Goal: Task Accomplishment & Management: Use online tool/utility

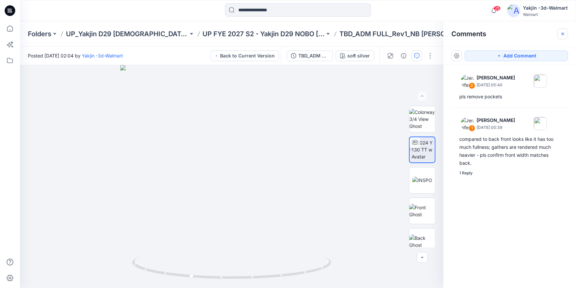
click at [560, 37] on button "button" at bounding box center [563, 34] width 11 height 11
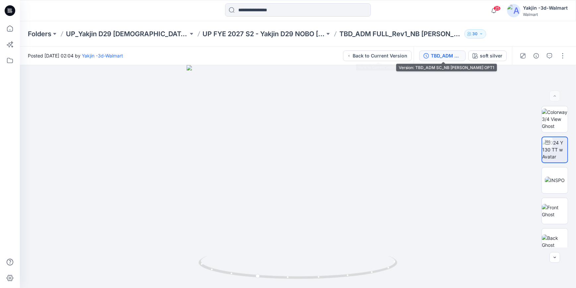
click at [436, 57] on div "TBD_ADM SC_NB TERRY SKORT OPT1" at bounding box center [446, 55] width 31 height 7
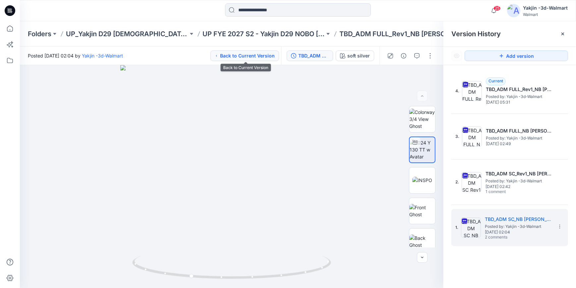
click at [234, 51] on button "Back to Current Version" at bounding box center [245, 55] width 69 height 11
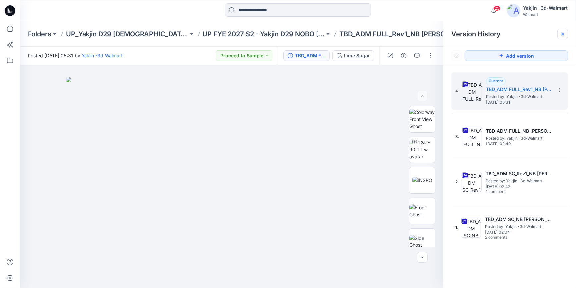
click at [563, 35] on icon at bounding box center [563, 33] width 5 height 5
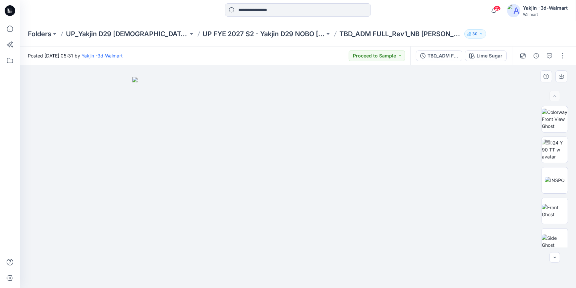
click at [492, 90] on div at bounding box center [298, 176] width 557 height 223
click at [7, 14] on icon at bounding box center [10, 10] width 11 height 11
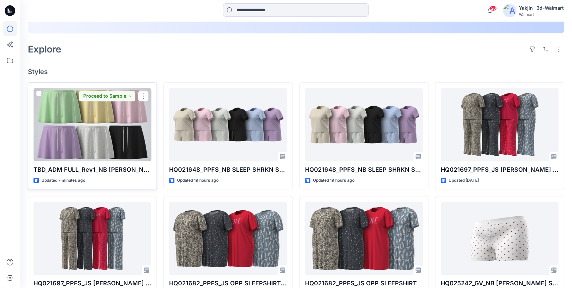
scroll to position [60, 0]
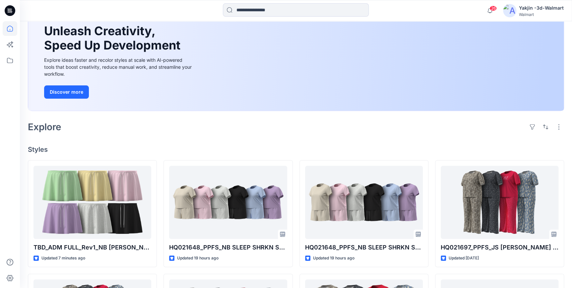
drag, startPoint x: 10, startPoint y: 8, endPoint x: 97, endPoint y: 96, distance: 123.8
click at [10, 8] on icon at bounding box center [10, 10] width 11 height 11
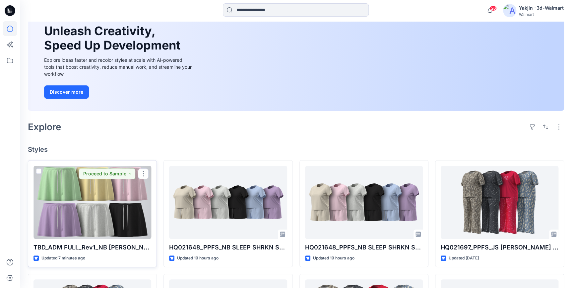
click at [116, 196] on div at bounding box center [92, 201] width 118 height 73
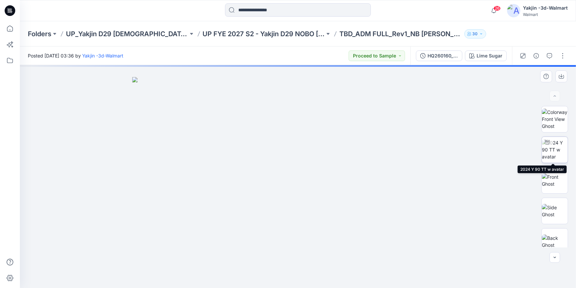
click at [559, 156] on img at bounding box center [555, 149] width 26 height 21
drag, startPoint x: 378, startPoint y: 272, endPoint x: 204, endPoint y: 275, distance: 174.1
click at [204, 275] on icon at bounding box center [299, 267] width 201 height 25
click at [566, 56] on button "button" at bounding box center [563, 55] width 11 height 11
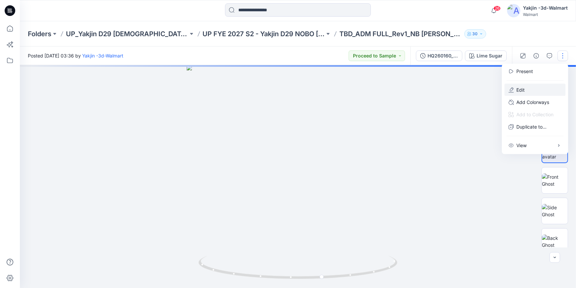
click at [536, 93] on button "Edit" at bounding box center [535, 90] width 61 height 12
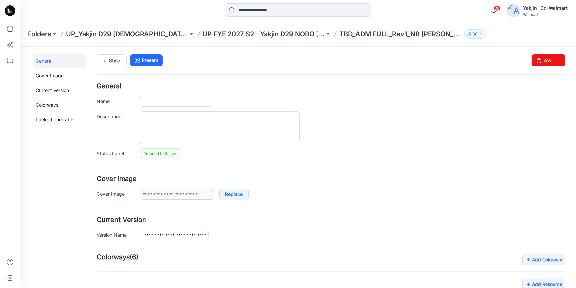
type input "**********"
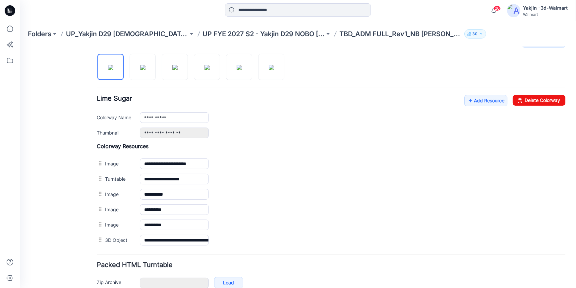
scroll to position [162, 0]
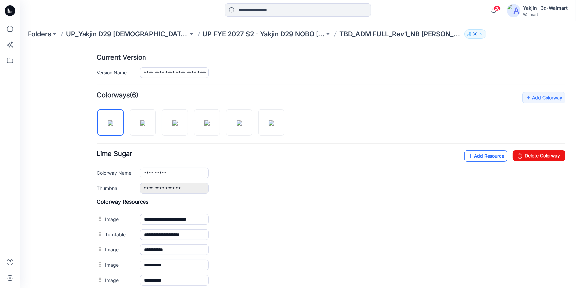
click at [468, 156] on icon at bounding box center [471, 155] width 7 height 11
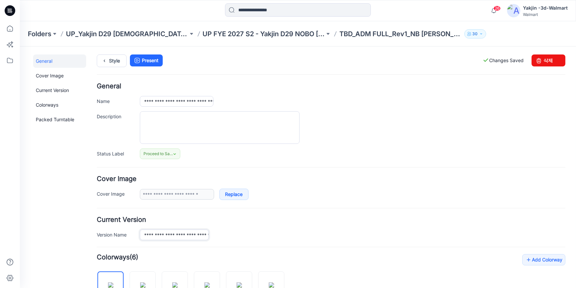
scroll to position [0, 38]
drag, startPoint x: 145, startPoint y: 235, endPoint x: 241, endPoint y: 238, distance: 95.9
click at [241, 238] on div "**********" at bounding box center [353, 234] width 426 height 11
drag, startPoint x: 177, startPoint y: 100, endPoint x: 335, endPoint y: 121, distance: 159.5
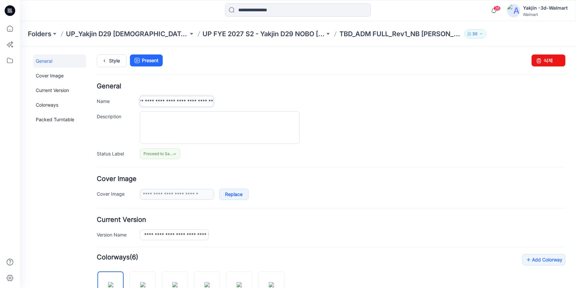
click at [302, 113] on div "**********" at bounding box center [331, 121] width 469 height 76
paste input "text"
type input "**********"
click at [379, 136] on div at bounding box center [353, 127] width 426 height 33
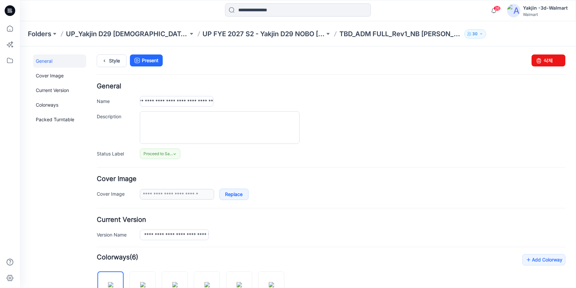
scroll to position [0, 0]
click at [104, 56] on icon at bounding box center [104, 60] width 9 height 12
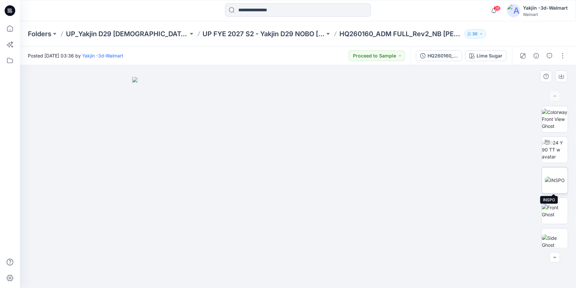
click at [561, 180] on img at bounding box center [555, 179] width 20 height 7
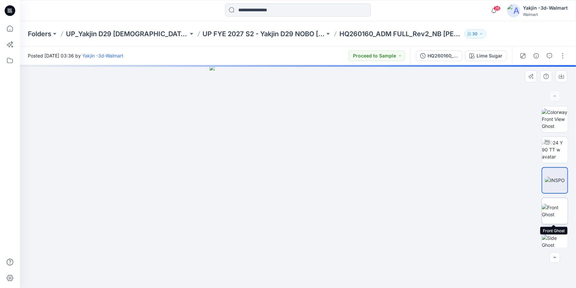
click at [556, 209] on img at bounding box center [555, 211] width 26 height 14
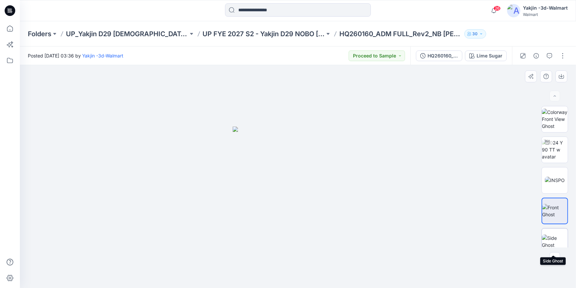
click at [555, 234] on img at bounding box center [555, 241] width 26 height 14
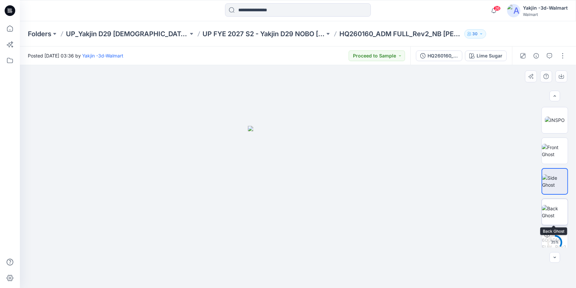
click at [556, 216] on img at bounding box center [555, 212] width 26 height 14
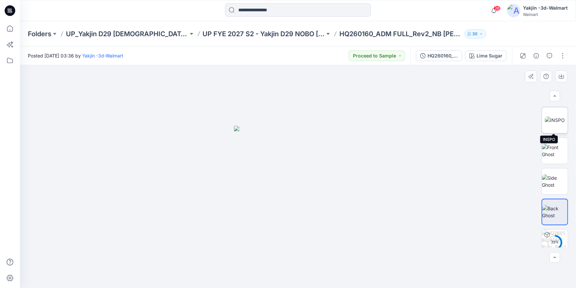
click at [556, 116] on img at bounding box center [555, 119] width 20 height 7
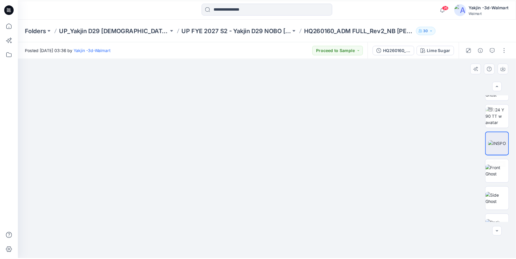
scroll to position [0, 0]
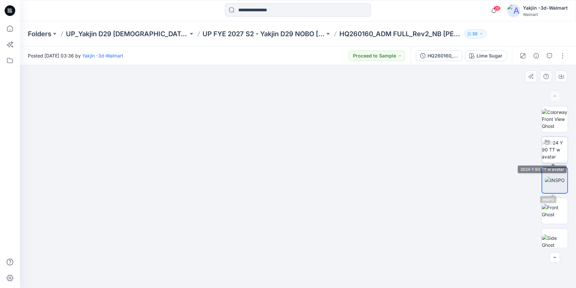
click at [556, 152] on img at bounding box center [555, 149] width 26 height 21
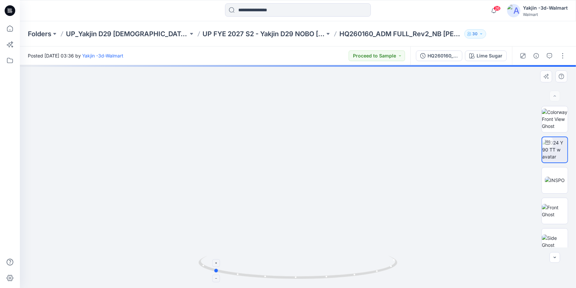
drag, startPoint x: 370, startPoint y: 276, endPoint x: 286, endPoint y: 276, distance: 84.6
click at [286, 276] on icon at bounding box center [299, 267] width 201 height 25
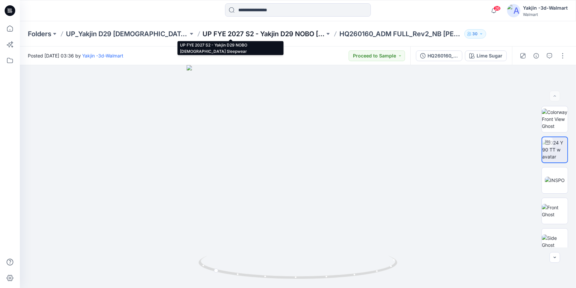
click at [262, 36] on p "UP FYE 2027 S2 - Yakjin D29 NOBO [DEMOGRAPHIC_DATA] Sleepwear" at bounding box center [264, 33] width 122 height 9
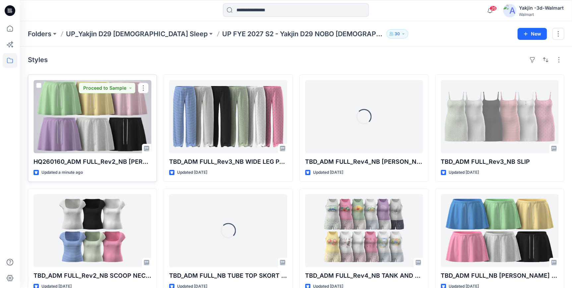
click at [112, 121] on div at bounding box center [92, 116] width 118 height 73
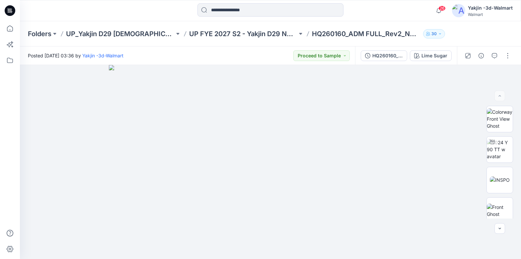
drag, startPoint x: 12, startPoint y: 13, endPoint x: 0, endPoint y: 30, distance: 20.9
click at [12, 13] on icon at bounding box center [10, 10] width 11 height 11
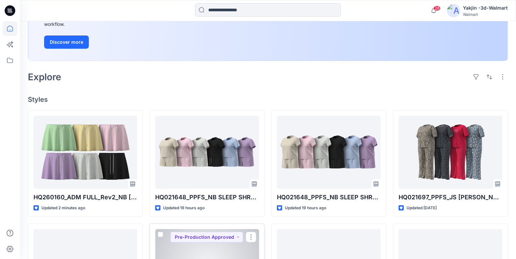
scroll to position [120, 0]
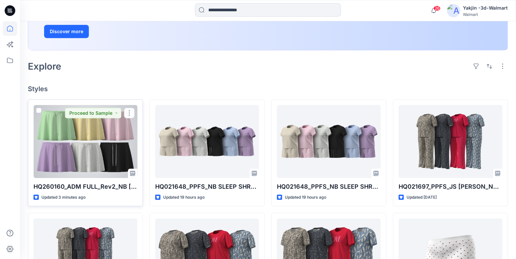
click at [76, 155] on div at bounding box center [85, 141] width 104 height 73
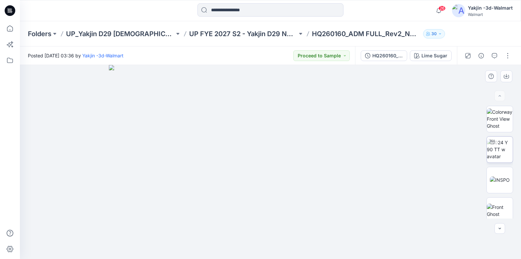
click at [493, 158] on img at bounding box center [500, 149] width 26 height 21
